Goal: Information Seeking & Learning: Learn about a topic

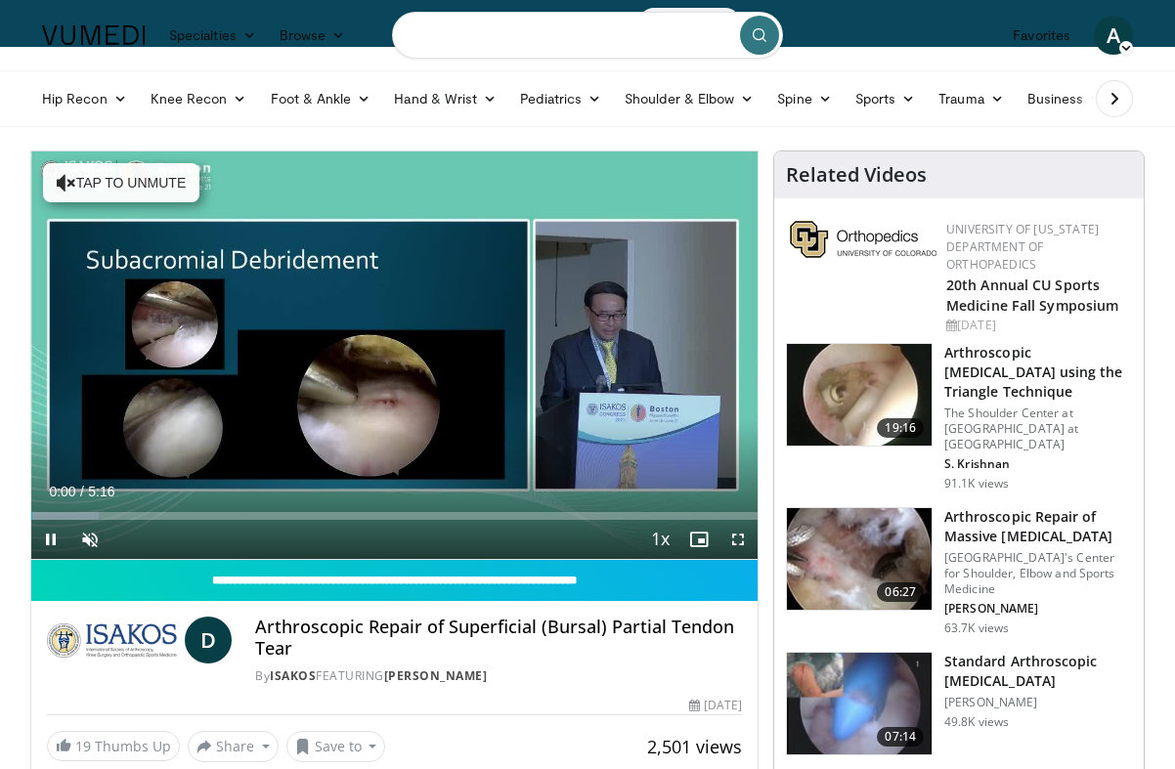
click at [516, 40] on input "Search topics, interventions" at bounding box center [587, 35] width 391 height 47
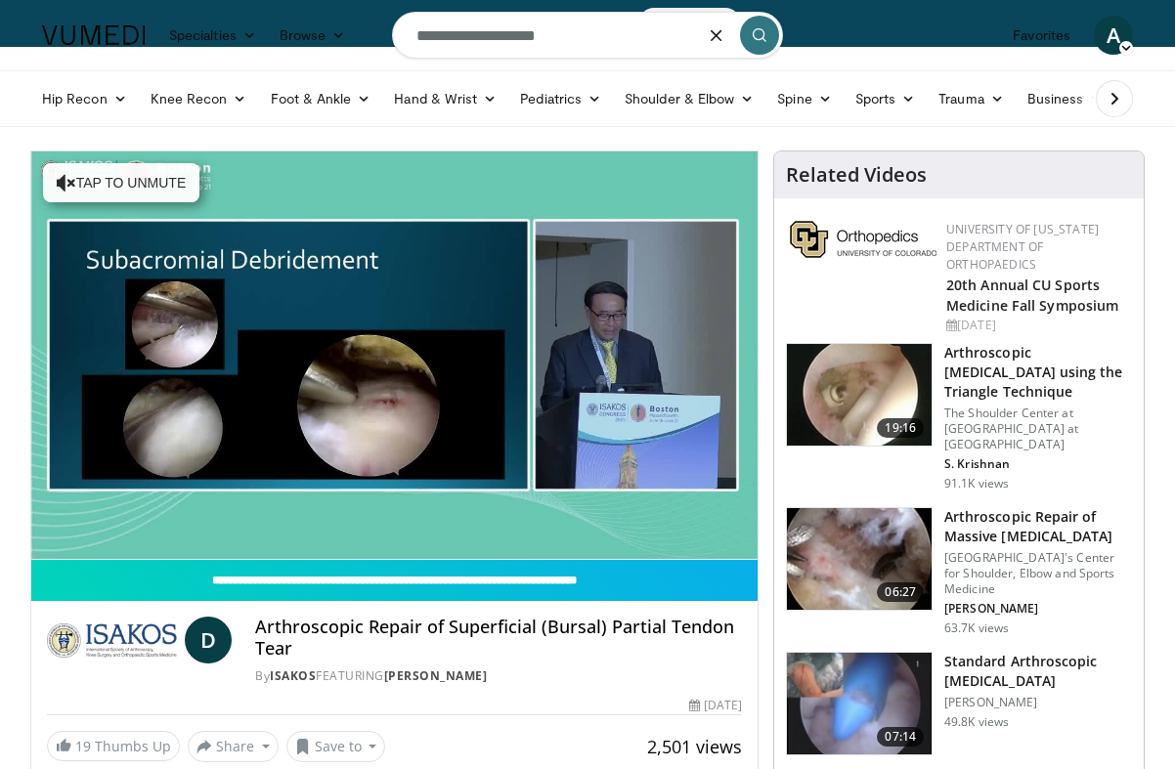
type input "**********"
click at [771, 39] on button "submit" at bounding box center [759, 35] width 39 height 39
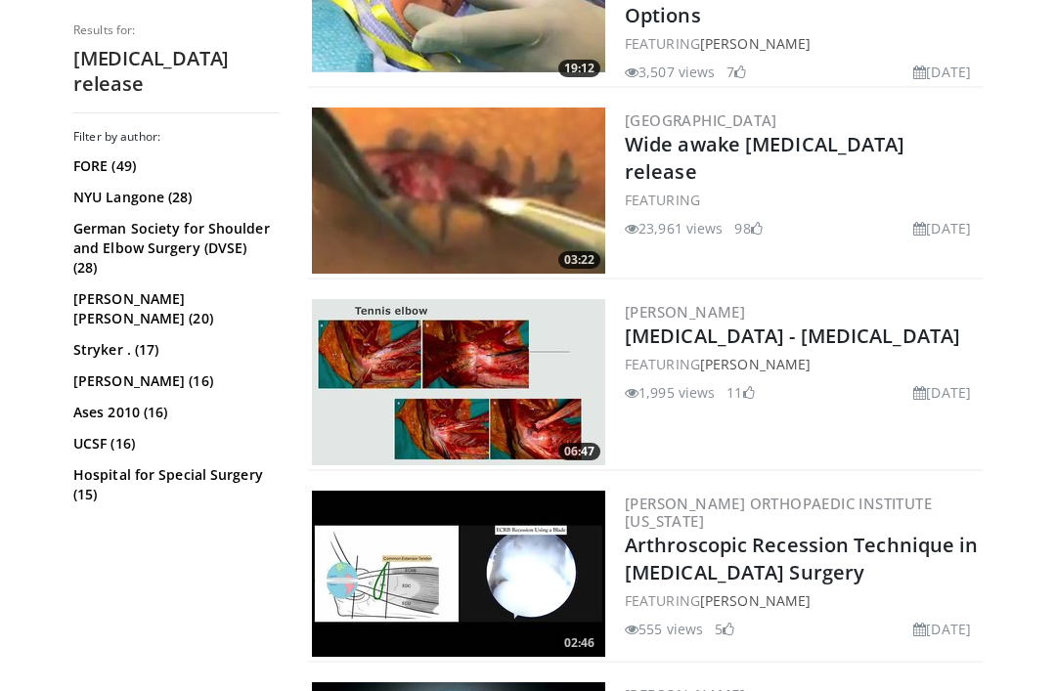
scroll to position [705, 0]
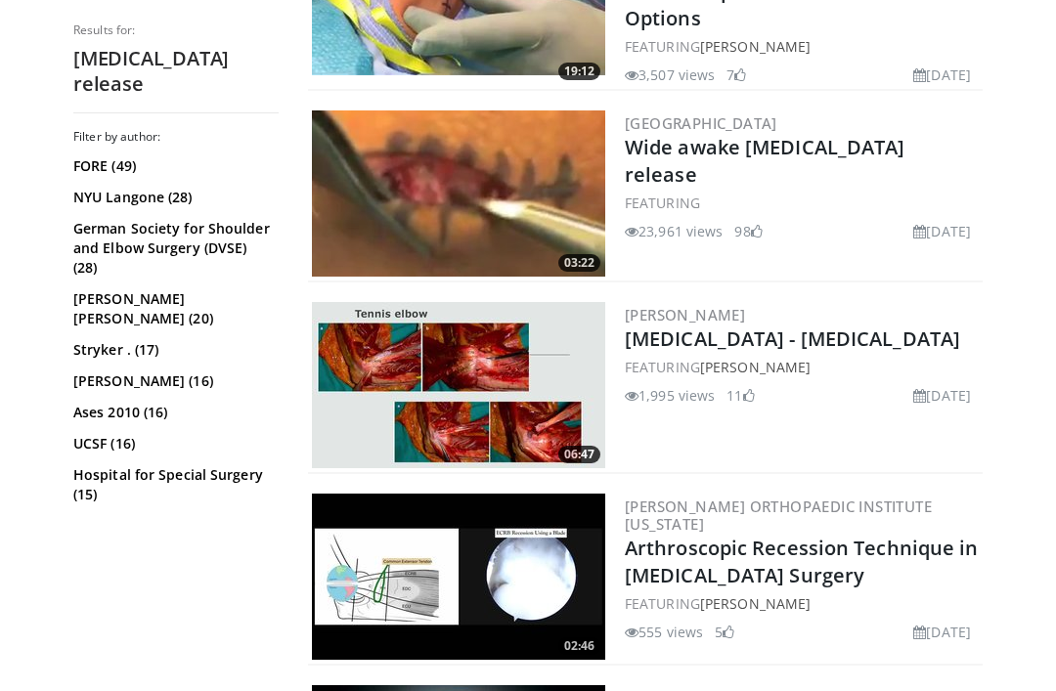
click at [374, 365] on img at bounding box center [458, 385] width 293 height 166
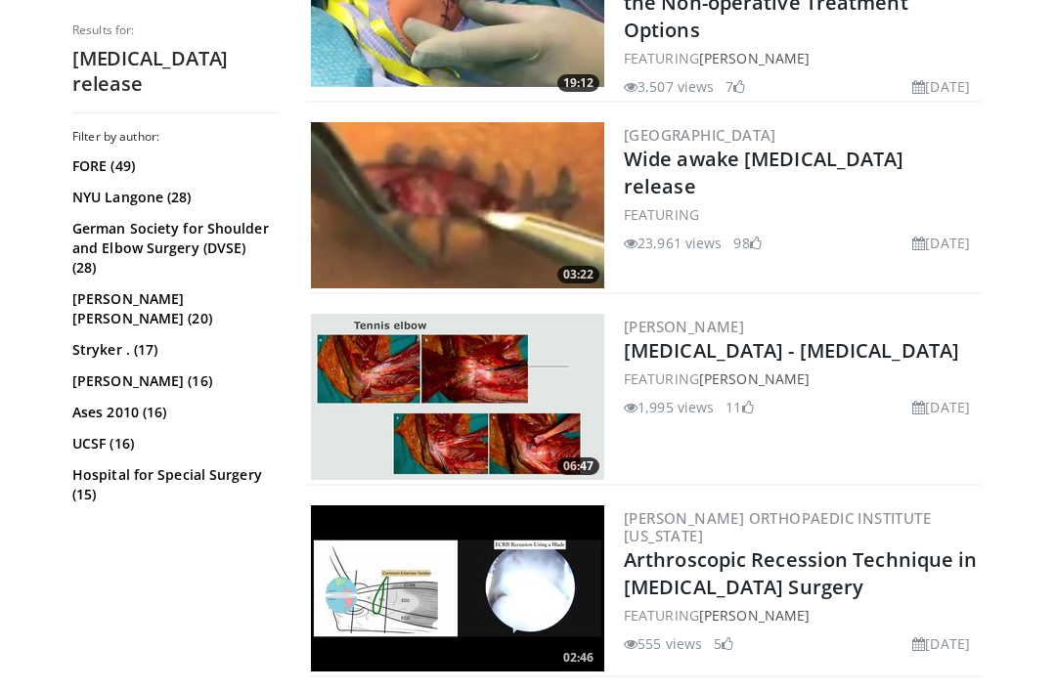
scroll to position [692, 6]
click at [525, 205] on img at bounding box center [458, 206] width 293 height 166
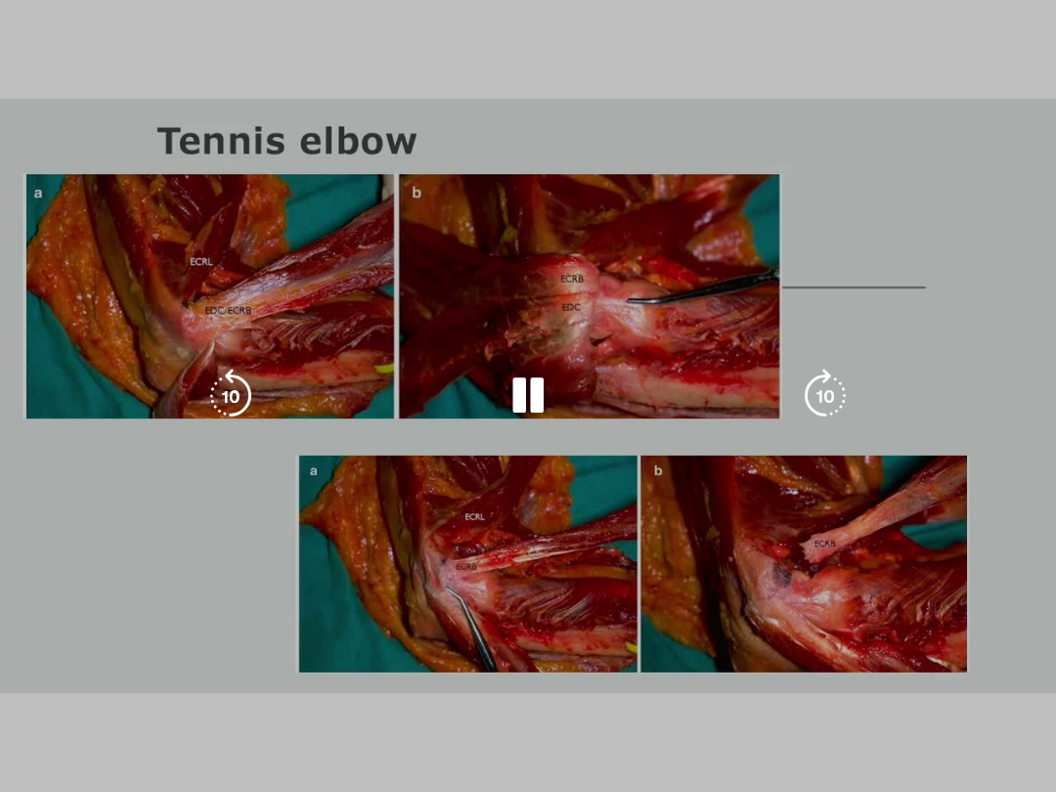
click at [693, 665] on div "10 seconds Tap to unmute" at bounding box center [528, 396] width 1056 height 792
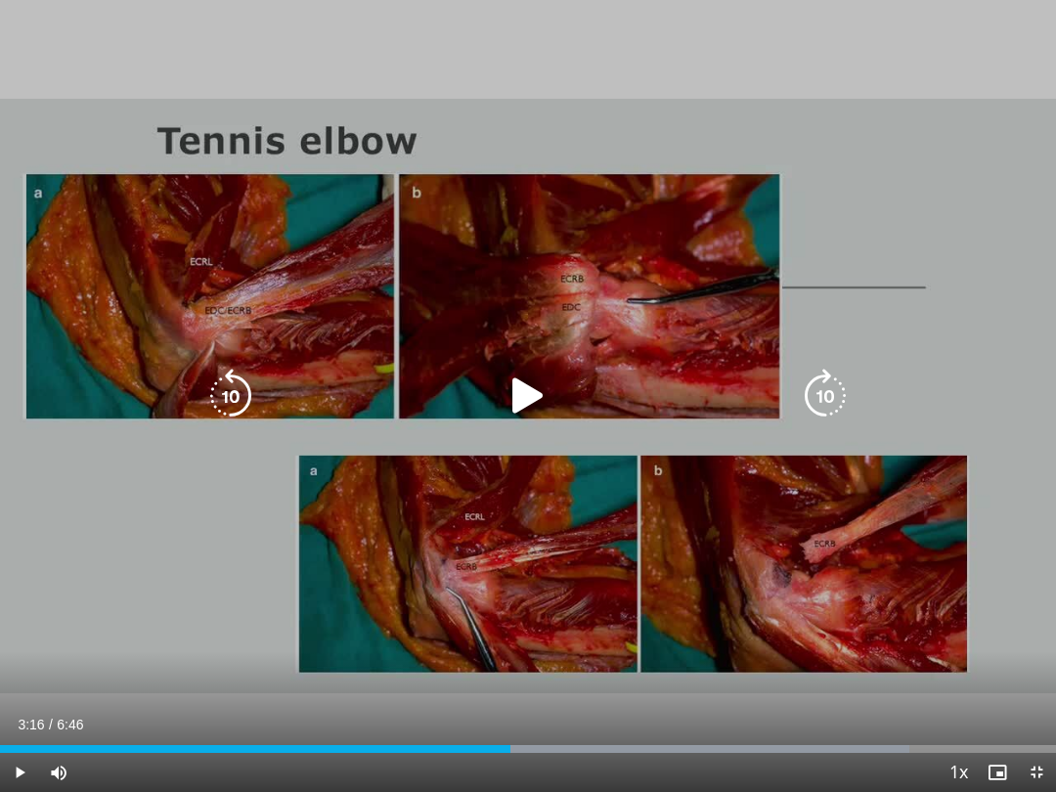
click at [510, 690] on div "Loaded : 86.15%" at bounding box center [528, 743] width 1056 height 19
click at [487, 690] on div "Loaded : 99.98%" at bounding box center [528, 743] width 1056 height 19
click at [444, 690] on div "Loaded : 99.98%" at bounding box center [528, 743] width 1056 height 19
click at [822, 690] on div "Progress Bar" at bounding box center [577, 749] width 957 height 8
click at [908, 690] on div "Current Time 5:16 / Duration 6:46" at bounding box center [528, 725] width 1056 height 18
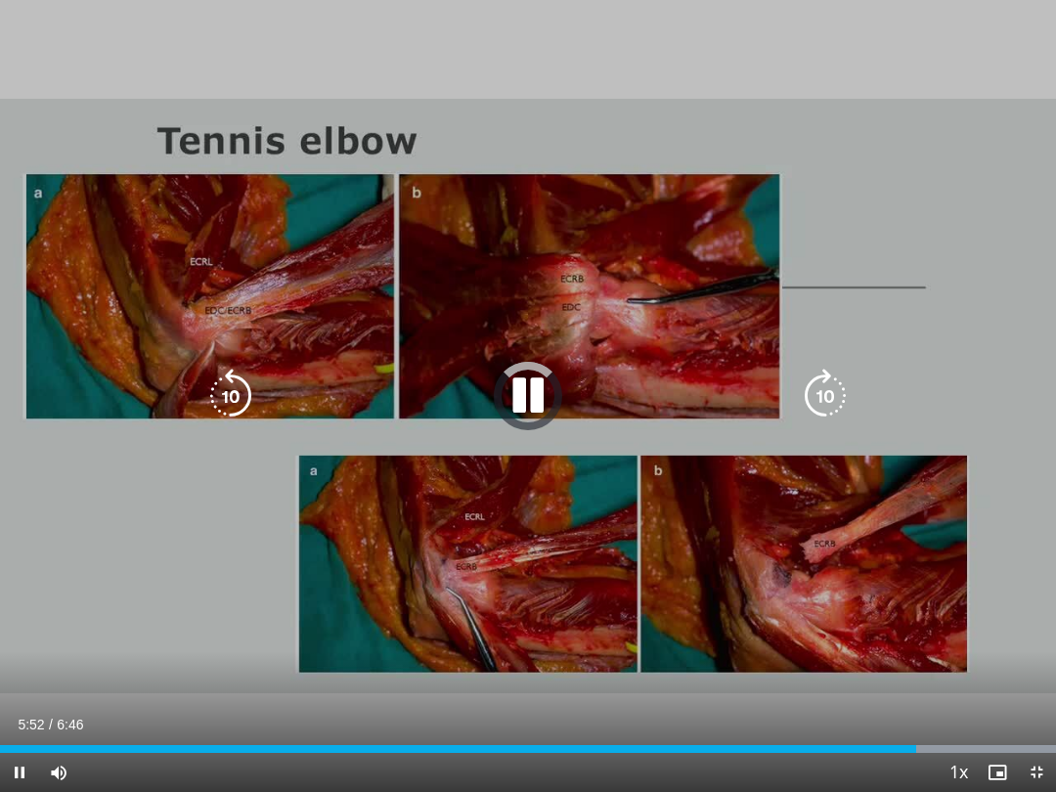
click at [916, 690] on div "Loaded : 99.98%" at bounding box center [528, 743] width 1056 height 19
click at [984, 690] on div "Loaded : 99.98%" at bounding box center [528, 743] width 1056 height 19
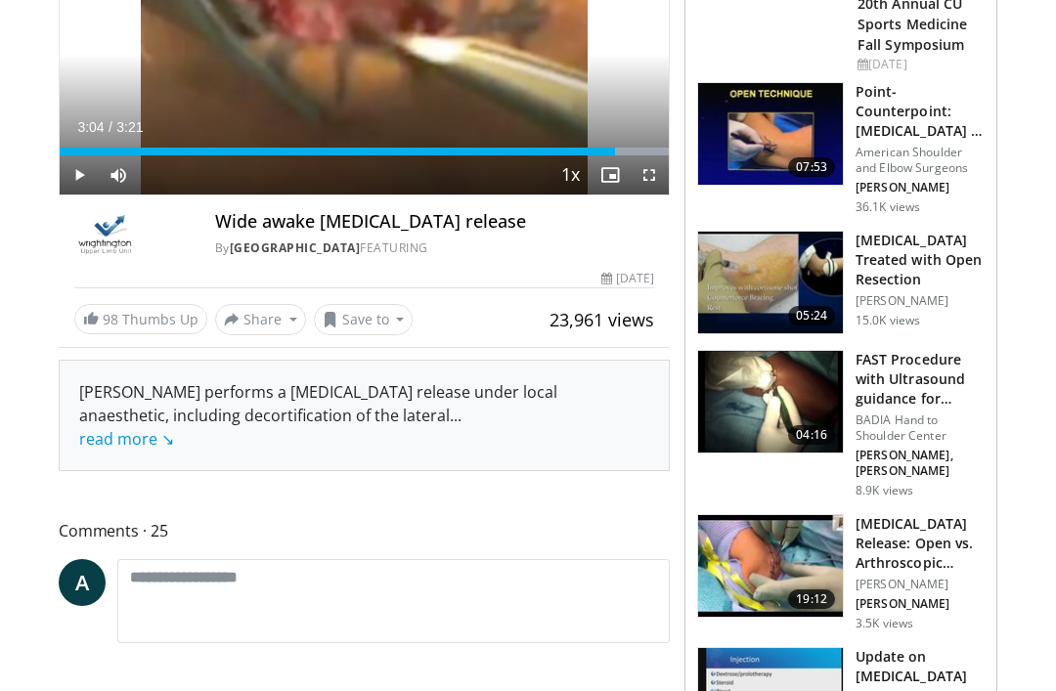
scroll to position [291, 0]
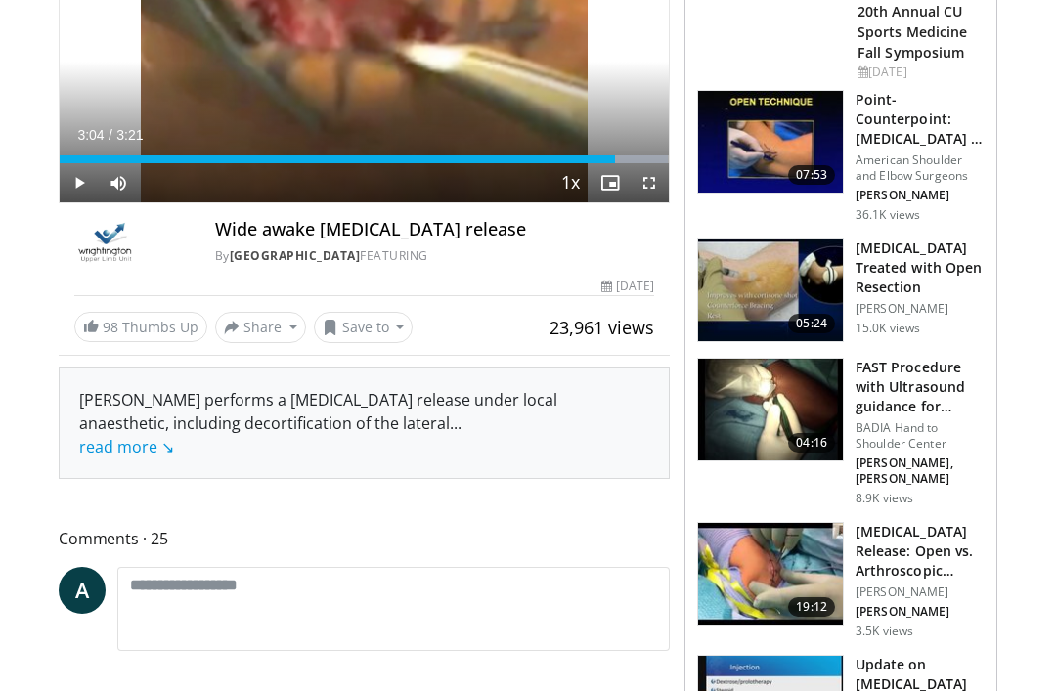
click at [771, 292] on img at bounding box center [770, 291] width 145 height 102
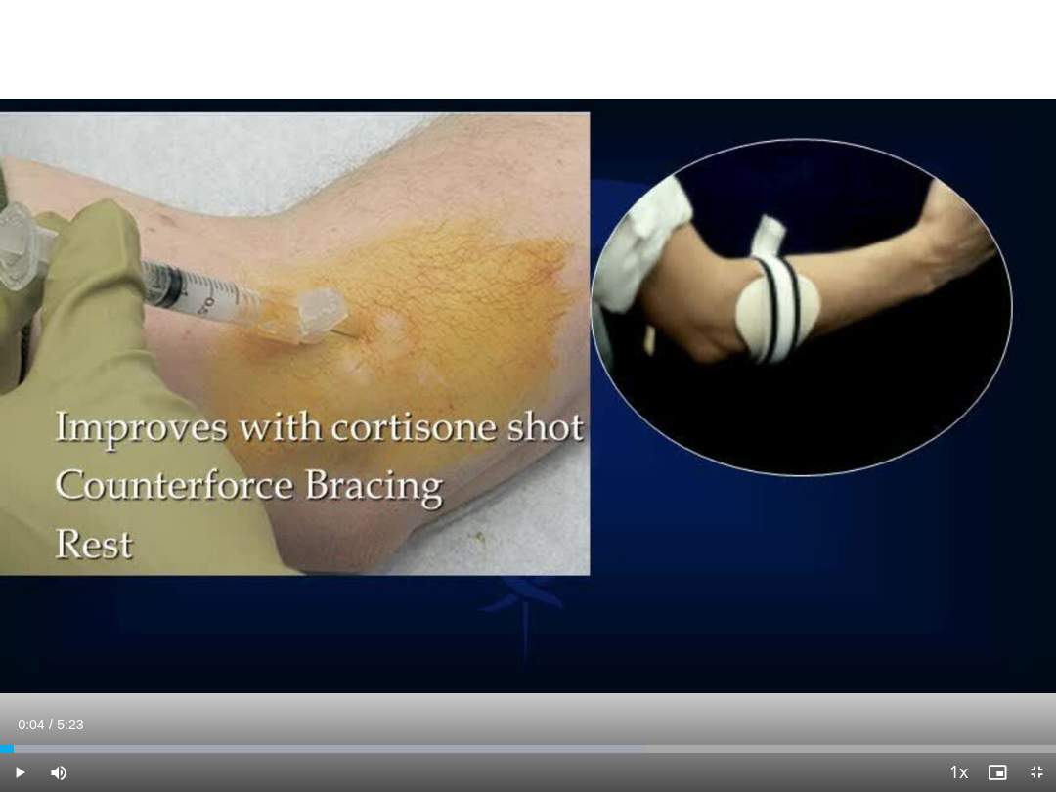
click at [54, 690] on div "Loaded : 61.20%" at bounding box center [528, 743] width 1056 height 19
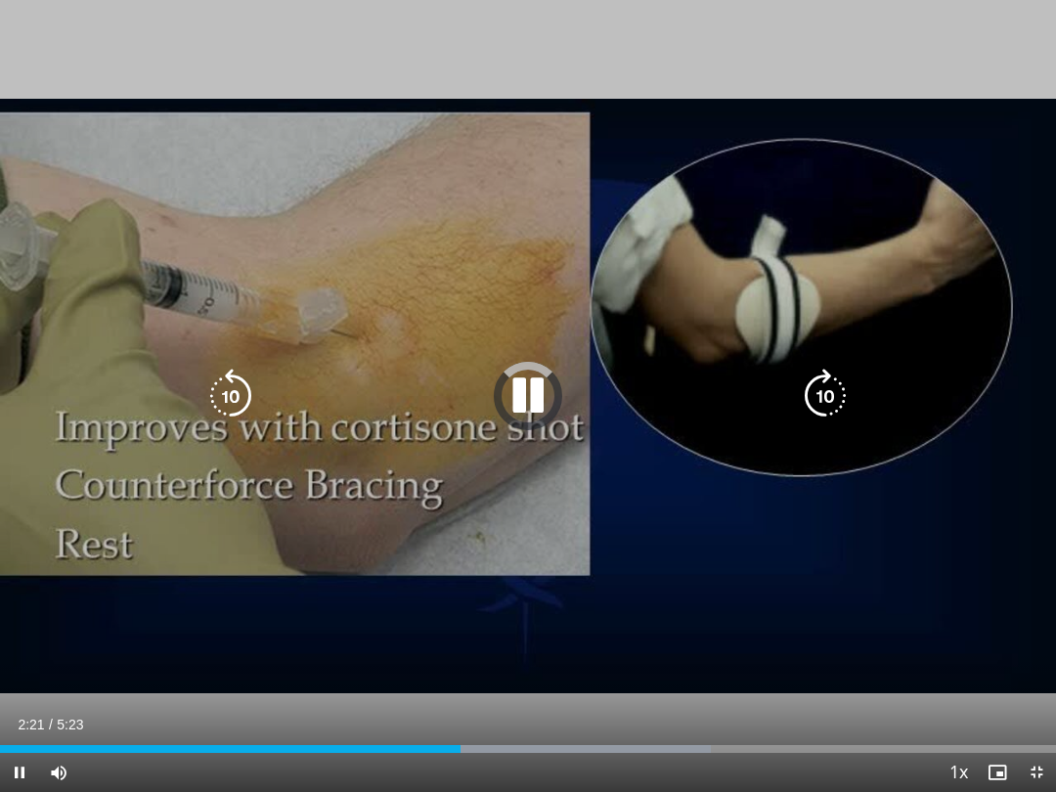
click at [461, 690] on div "Loaded : 67.33%" at bounding box center [528, 743] width 1056 height 19
click at [793, 690] on div "Loaded : 91.82%" at bounding box center [528, 743] width 1056 height 19
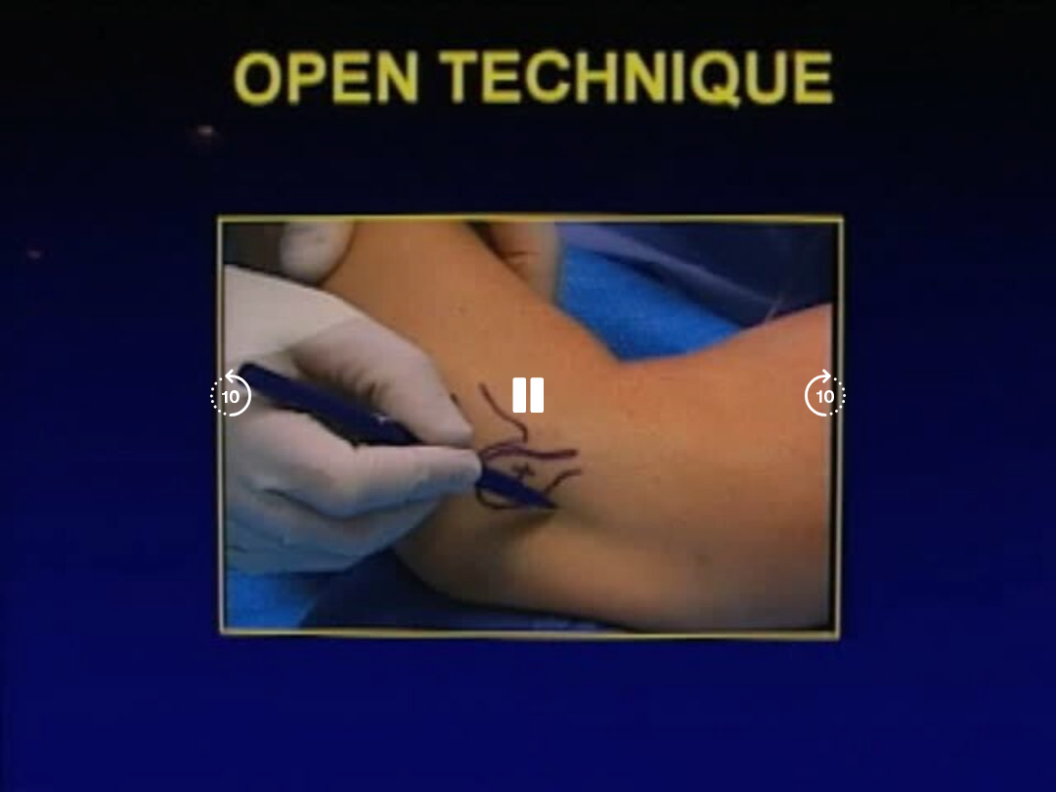
click at [625, 553] on div "10 seconds Tap to unmute" at bounding box center [528, 396] width 1056 height 792
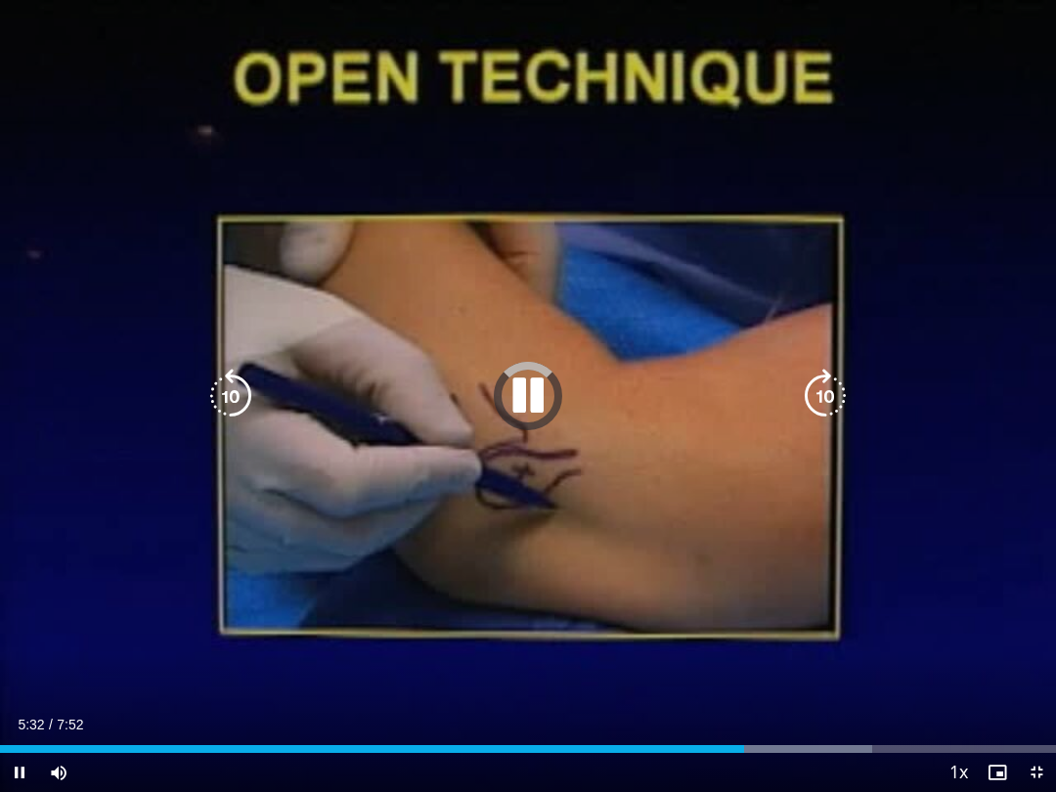
click at [744, 690] on div "Loaded : 82.61%" at bounding box center [528, 743] width 1056 height 19
click at [723, 690] on div "Progress Bar" at bounding box center [782, 749] width 182 height 8
click at [698, 690] on div "Progress Bar" at bounding box center [782, 749] width 182 height 8
click at [655, 690] on div "Progress Bar" at bounding box center [352, 749] width 704 height 8
click at [616, 690] on div "Loaded : 72.02%" at bounding box center [528, 743] width 1056 height 19
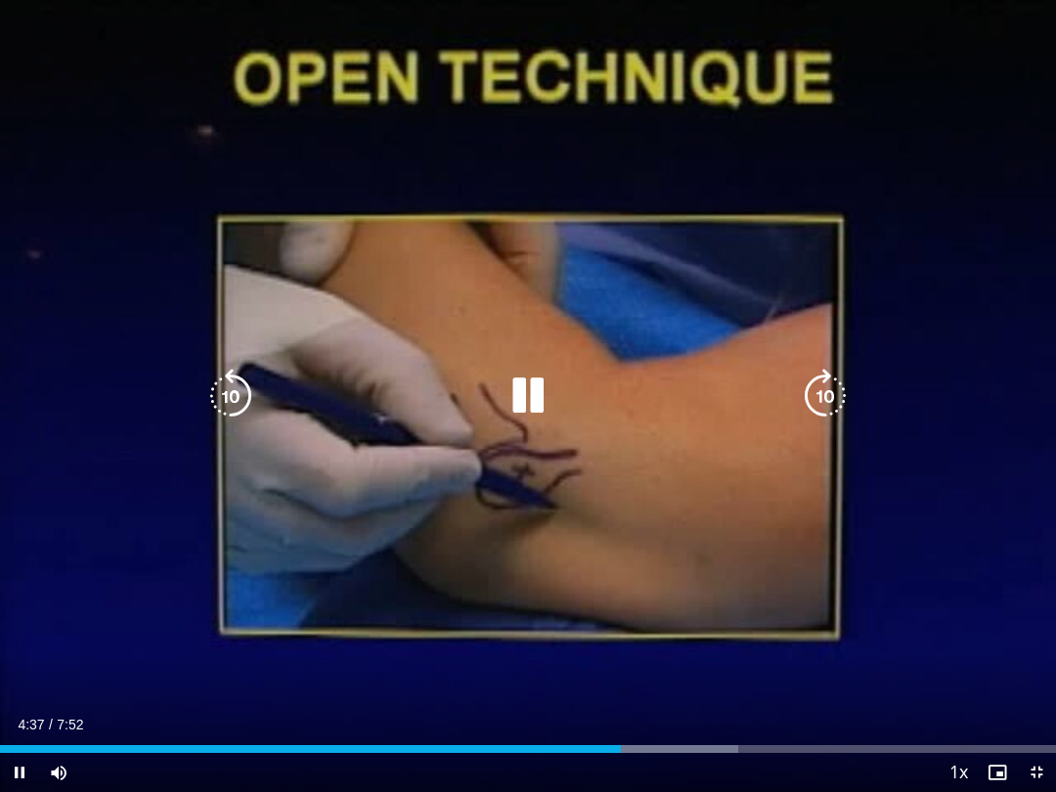
click at [586, 690] on div "Loaded : 69.90%" at bounding box center [369, 749] width 738 height 8
click at [551, 690] on div "Loaded : 65.66%" at bounding box center [346, 749] width 693 height 8
